Goal: Information Seeking & Learning: Understand process/instructions

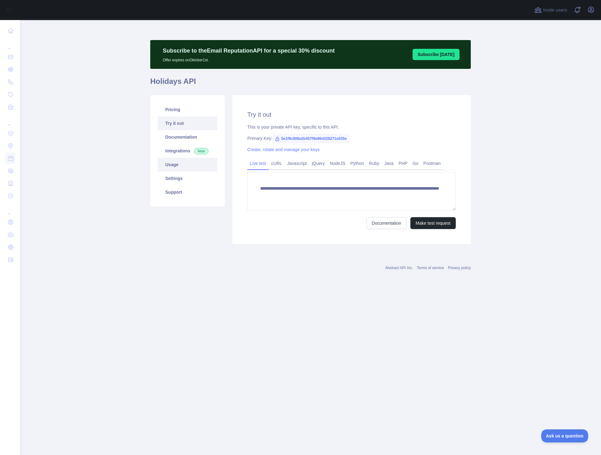
click at [186, 162] on link "Usage" at bounding box center [187, 165] width 59 height 14
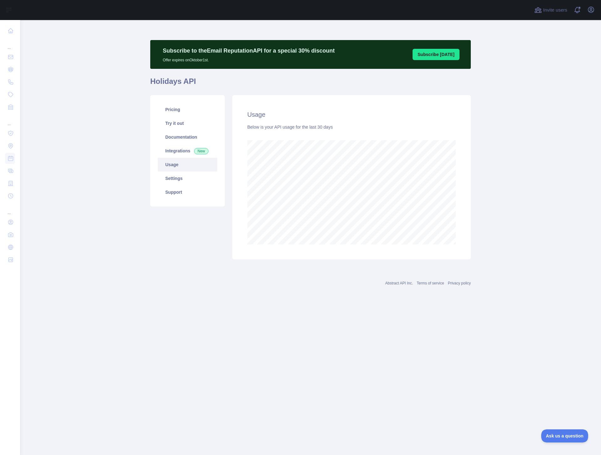
scroll to position [435, 580]
click at [185, 129] on link "Try it out" at bounding box center [187, 123] width 59 height 14
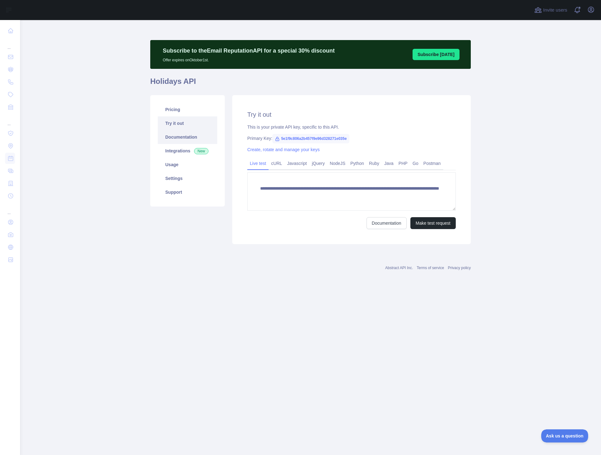
click at [183, 134] on link "Documentation" at bounding box center [187, 137] width 59 height 14
click at [307, 200] on textarea "**********" at bounding box center [351, 191] width 208 height 38
drag, startPoint x: 304, startPoint y: 203, endPoint x: 245, endPoint y: 187, distance: 61.1
click at [245, 187] on div "**********" at bounding box center [351, 169] width 238 height 149
click at [327, 139] on span "5e1f9c806a2b457f9e96d328271e035e" at bounding box center [310, 138] width 77 height 9
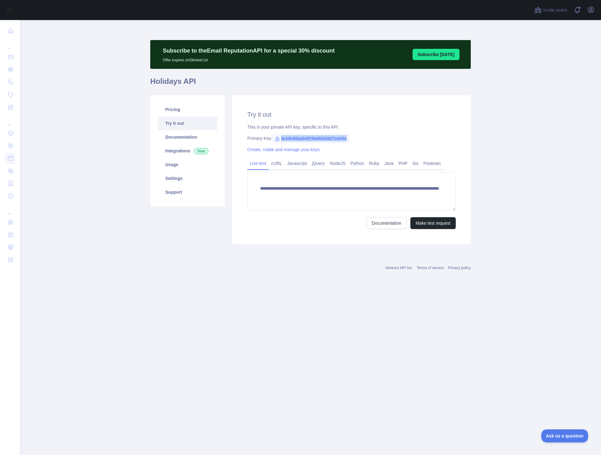
drag, startPoint x: 356, startPoint y: 138, endPoint x: 279, endPoint y: 139, distance: 77.6
click at [279, 139] on span "5e1f9c806a2b457f9e96d328271e035e" at bounding box center [310, 138] width 77 height 9
click at [283, 137] on span "5e1f9c806a2b457f9e96d328271e035e" at bounding box center [310, 138] width 77 height 9
click at [365, 140] on div "Primary Key: 5e1f9c806a2b457f9e96d328271e035e" at bounding box center [351, 138] width 208 height 6
